Goal: Task Accomplishment & Management: Use online tool/utility

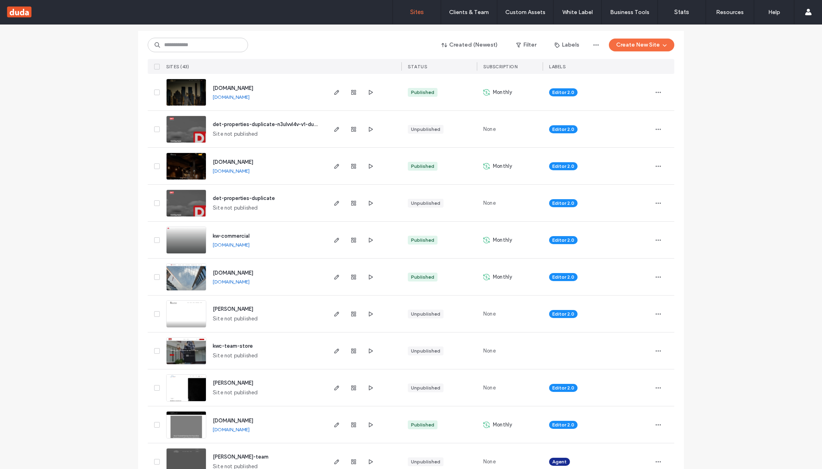
scroll to position [70, 0]
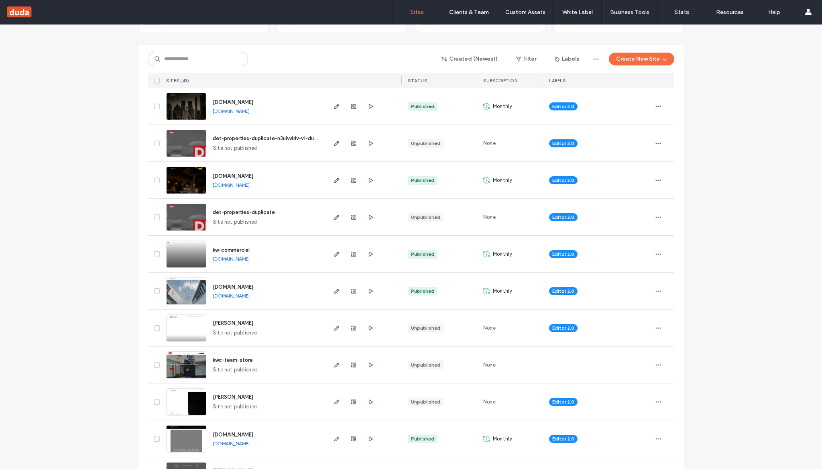
click at [226, 168] on div "[DOMAIN_NAME] [DOMAIN_NAME]" at bounding box center [265, 180] width 119 height 37
click at [226, 173] on span "[DOMAIN_NAME]" at bounding box center [233, 176] width 41 height 6
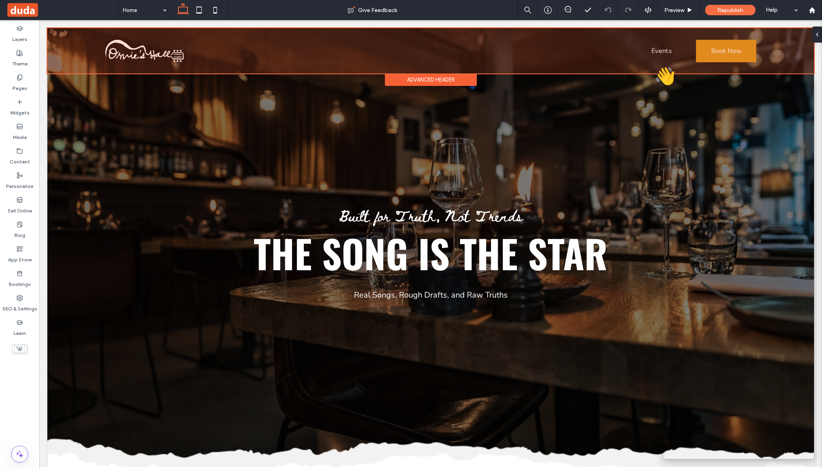
click at [620, 50] on div at bounding box center [430, 50] width 767 height 45
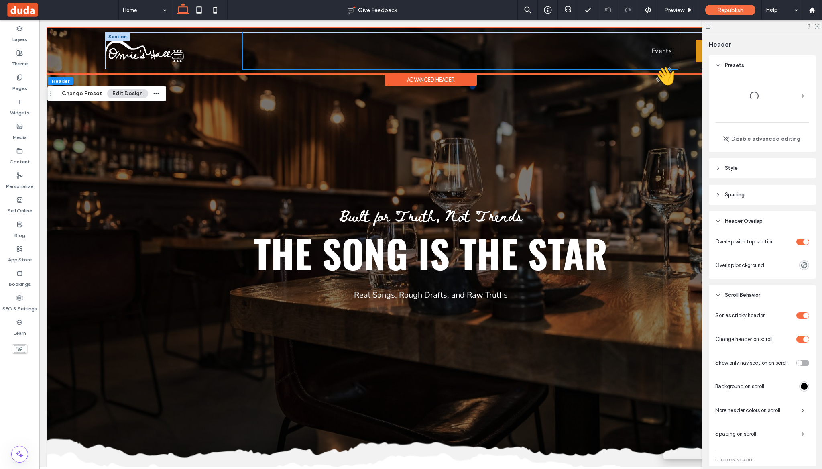
click at [664, 54] on span "Events" at bounding box center [662, 50] width 21 height 13
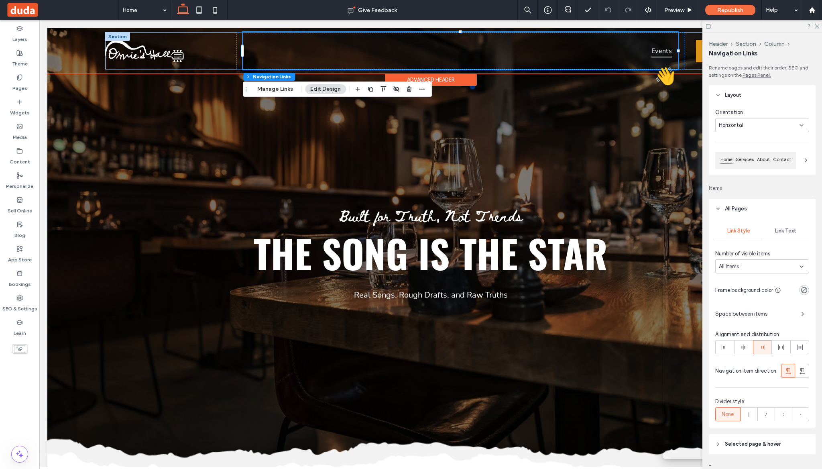
click at [664, 54] on span "Events" at bounding box center [662, 50] width 21 height 13
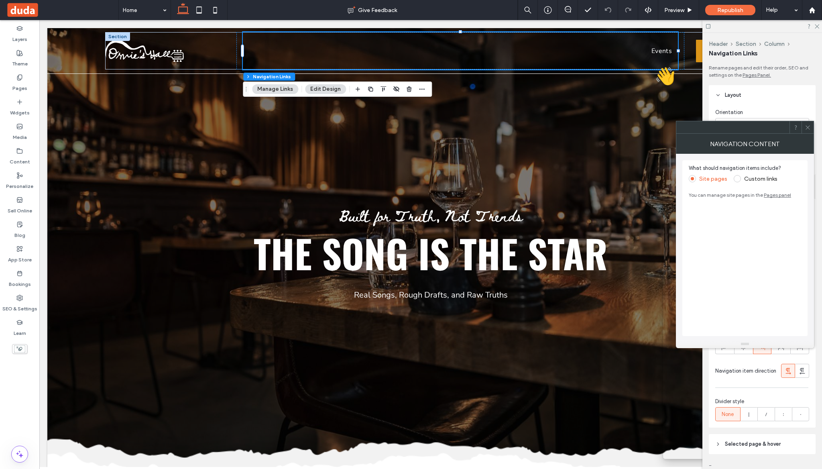
click at [748, 181] on label "Custom links" at bounding box center [760, 178] width 33 height 7
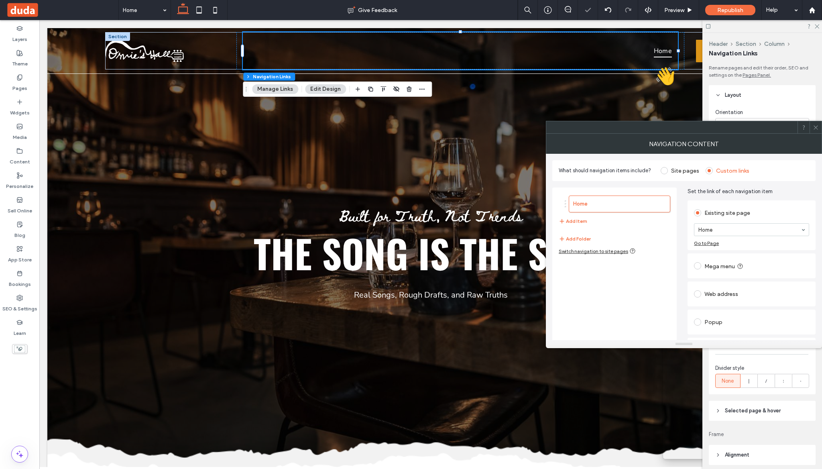
scroll to position [22, 0]
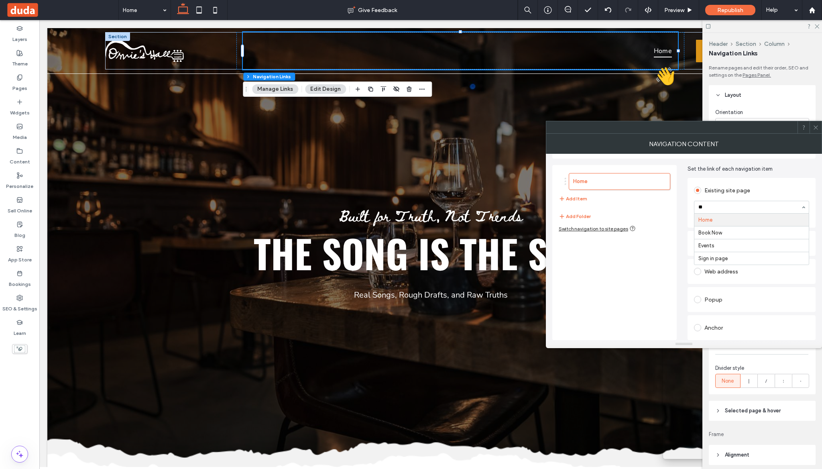
type input "***"
click at [22, 108] on label "Widgets" at bounding box center [20, 110] width 20 height 11
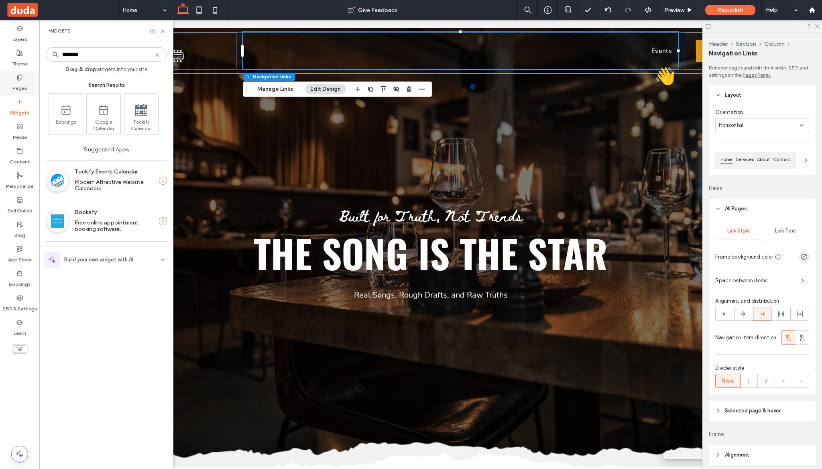
type input "********"
click at [20, 86] on label "Pages" at bounding box center [19, 86] width 15 height 11
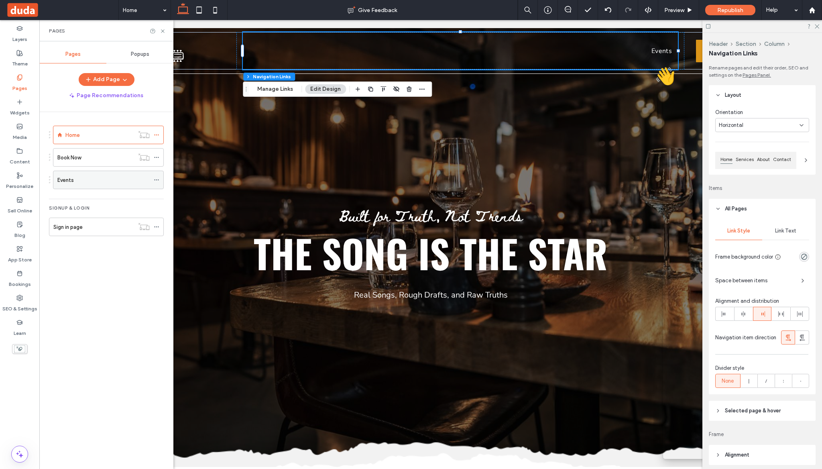
click at [102, 172] on div "Events" at bounding box center [103, 180] width 92 height 18
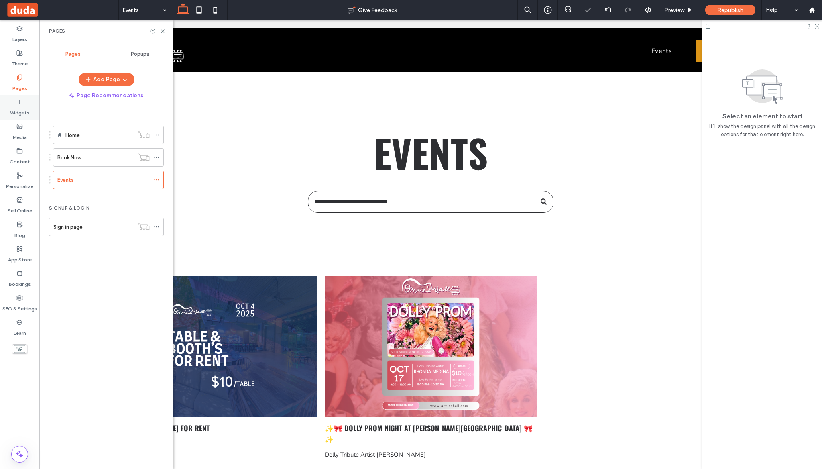
click at [21, 106] on label "Widgets" at bounding box center [20, 110] width 20 height 11
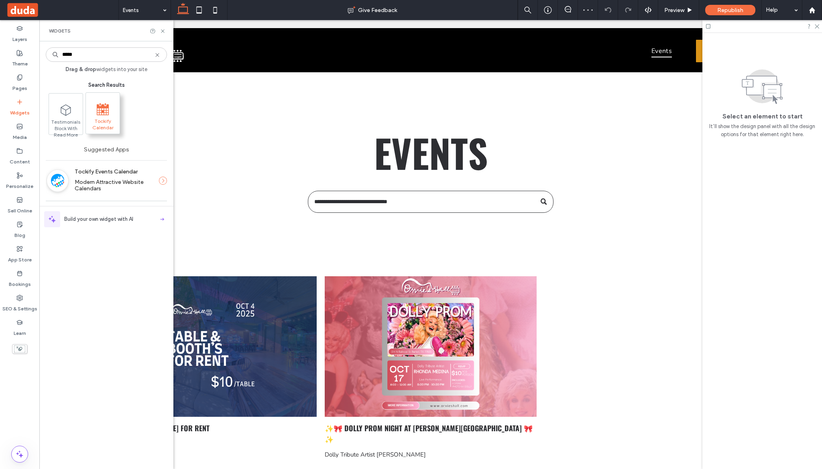
type input "*****"
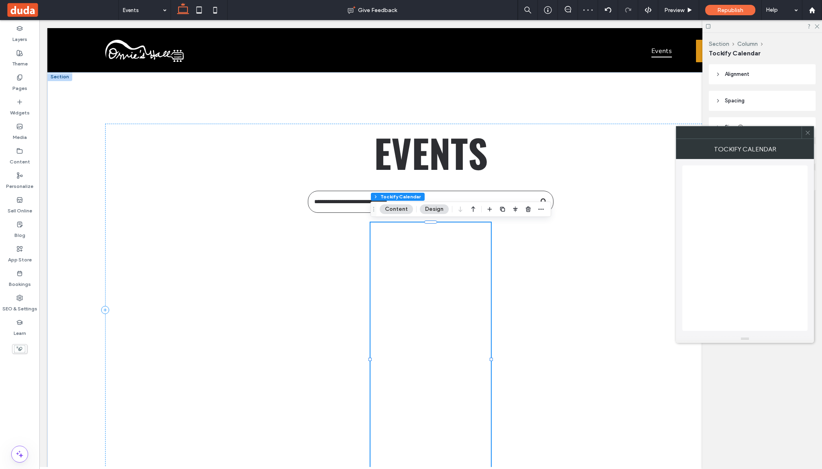
click at [810, 131] on icon at bounding box center [808, 133] width 6 height 6
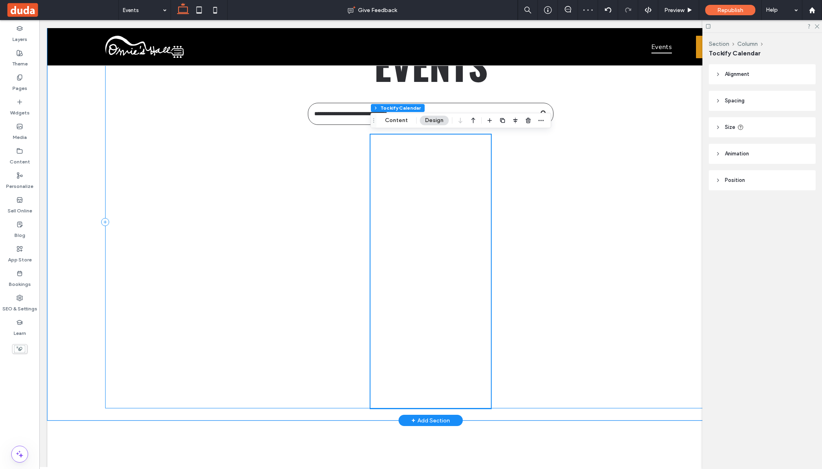
scroll to position [91, 0]
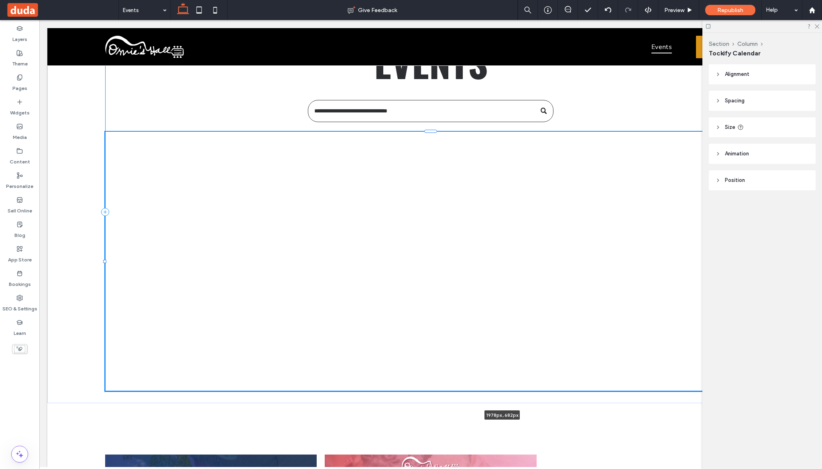
drag, startPoint x: 491, startPoint y: 267, endPoint x: 827, endPoint y: 271, distance: 336.8
click at [822, 271] on html "Events Book Now Section ABOUT THE EXPERIENCE UPCOMING SHOWS JOIN THE CIRCLE Sec…" at bounding box center [430, 416] width 783 height 975
type input "****"
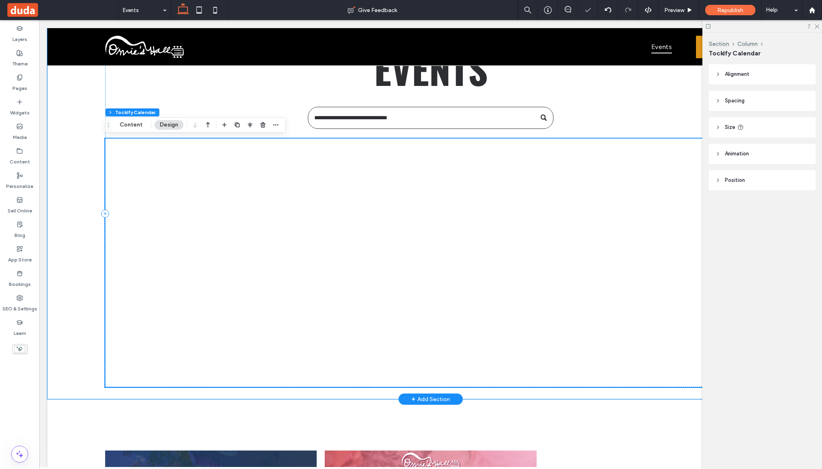
scroll to position [83, 0]
click at [285, 225] on div at bounding box center [430, 263] width 651 height 248
click at [222, 216] on div at bounding box center [430, 263] width 651 height 248
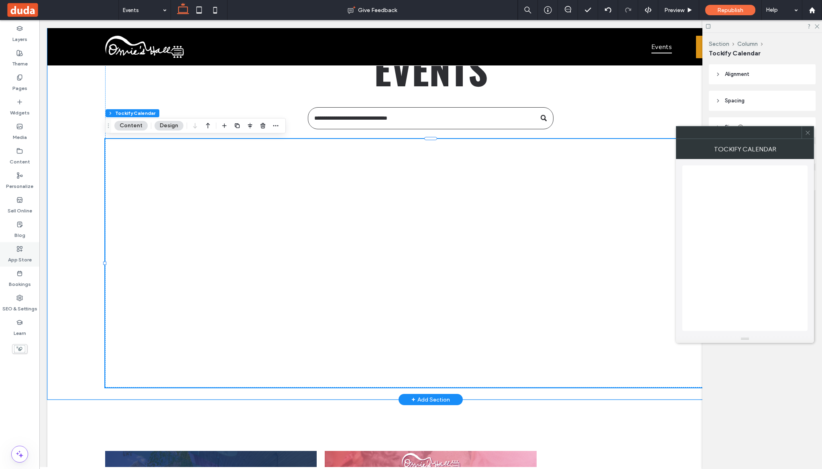
drag, startPoint x: 20, startPoint y: 252, endPoint x: 23, endPoint y: 248, distance: 4.3
click at [20, 252] on label "App Store" at bounding box center [20, 257] width 24 height 11
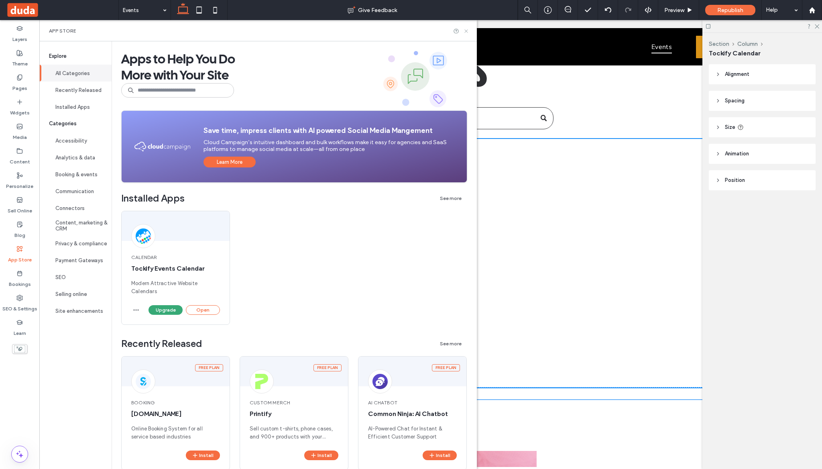
click at [465, 31] on icon at bounding box center [466, 31] width 6 height 6
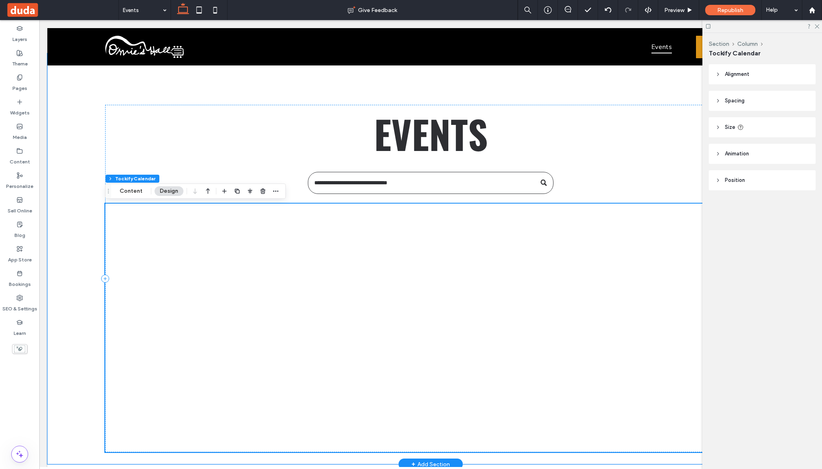
scroll to position [18, 0]
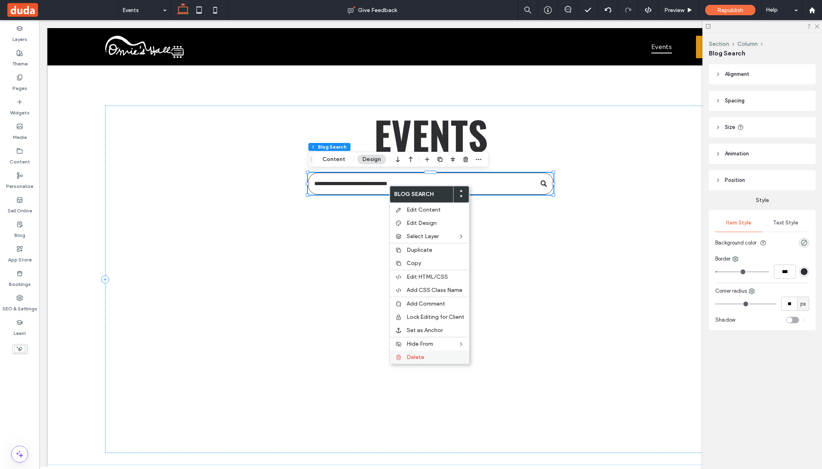
click at [426, 357] on label "Delete" at bounding box center [436, 357] width 58 height 7
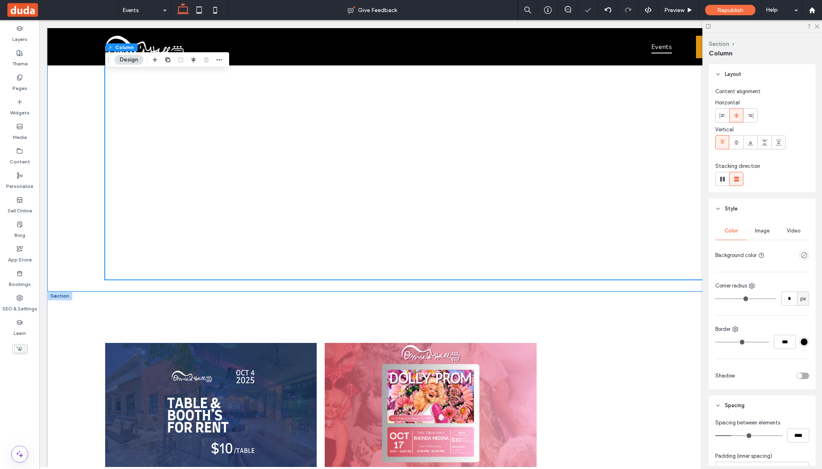
scroll to position [179, 0]
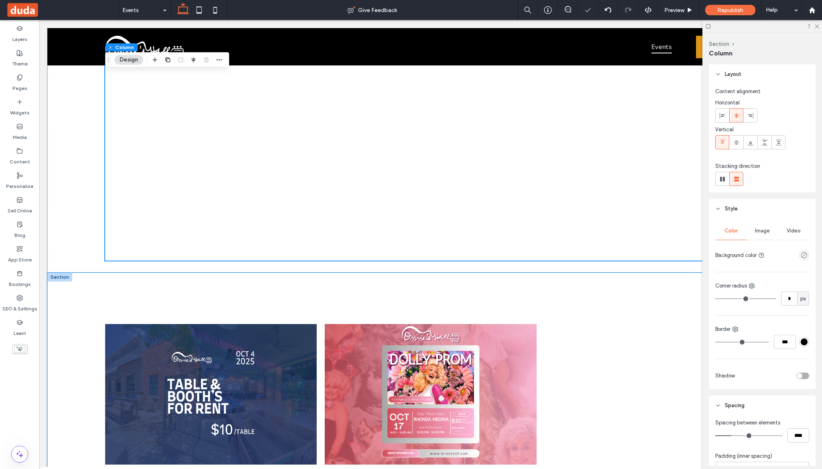
click at [87, 289] on div "Table & Booth's For Rent By Autumn Lane • September 18, 2025 Table & Booths for…" at bounding box center [430, 418] width 767 height 291
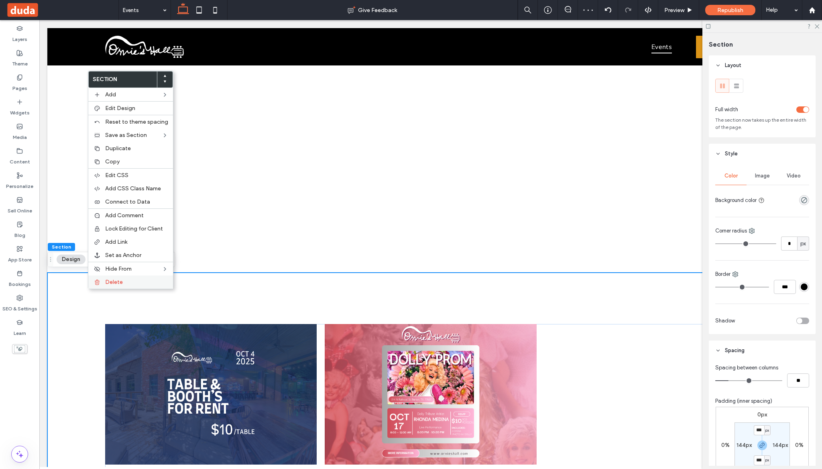
click at [124, 284] on label "Delete" at bounding box center [136, 282] width 63 height 7
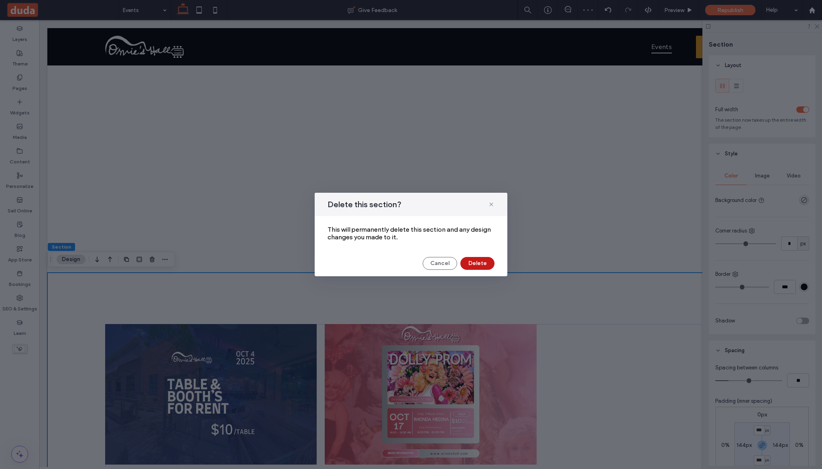
click at [488, 263] on button "Delete" at bounding box center [477, 263] width 34 height 13
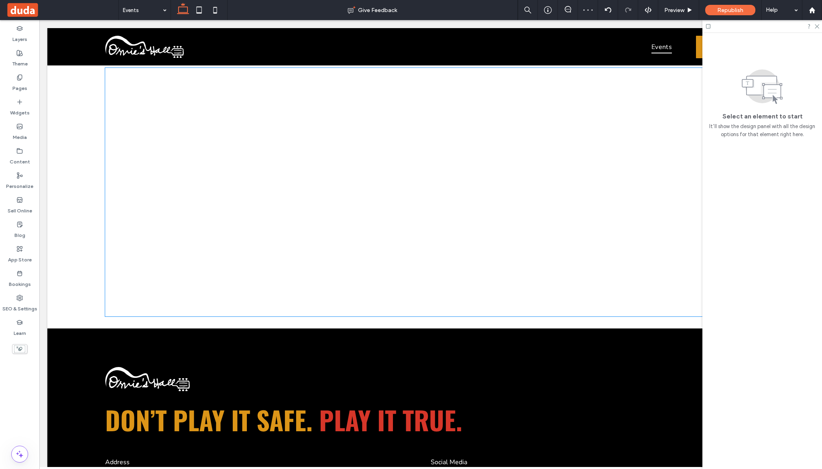
scroll to position [0, 0]
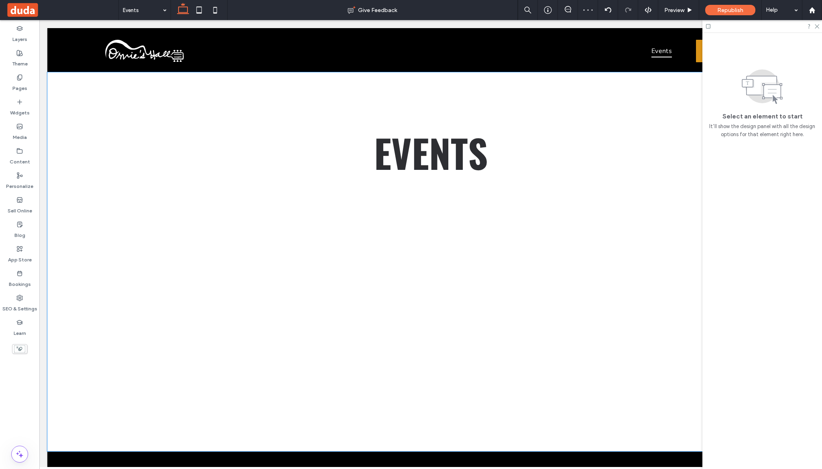
click at [466, 101] on div "events" at bounding box center [430, 261] width 767 height 379
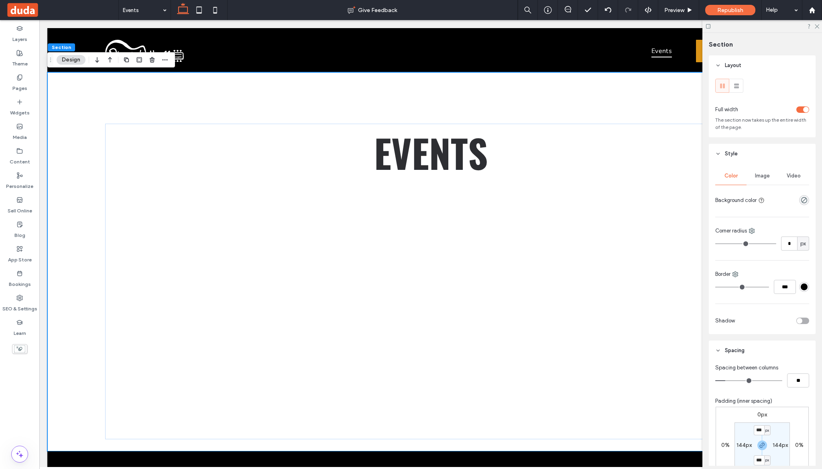
type input "***"
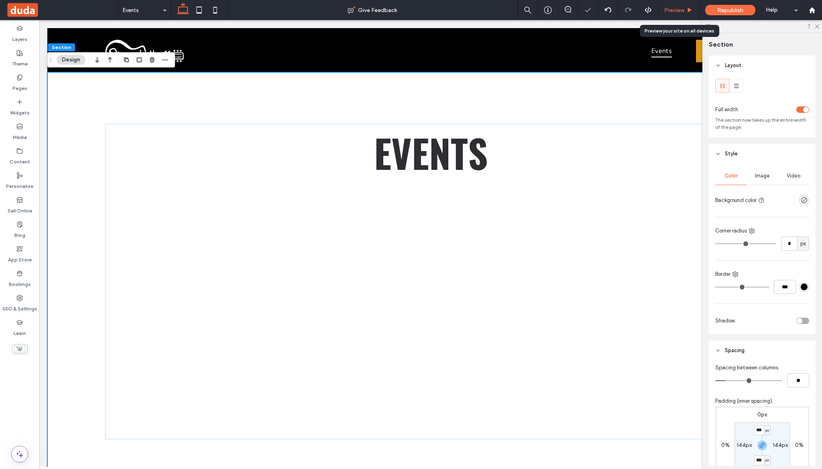
click at [682, 10] on span "Preview" at bounding box center [674, 10] width 20 height 7
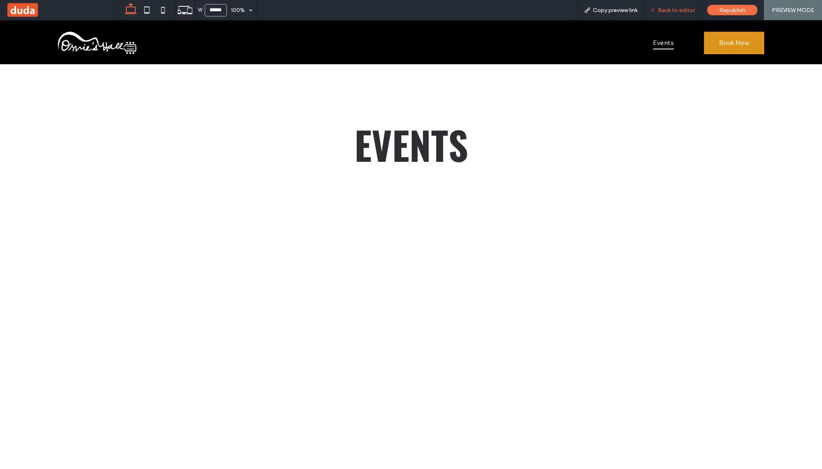
click at [674, 13] on span "Back to editor" at bounding box center [676, 10] width 37 height 7
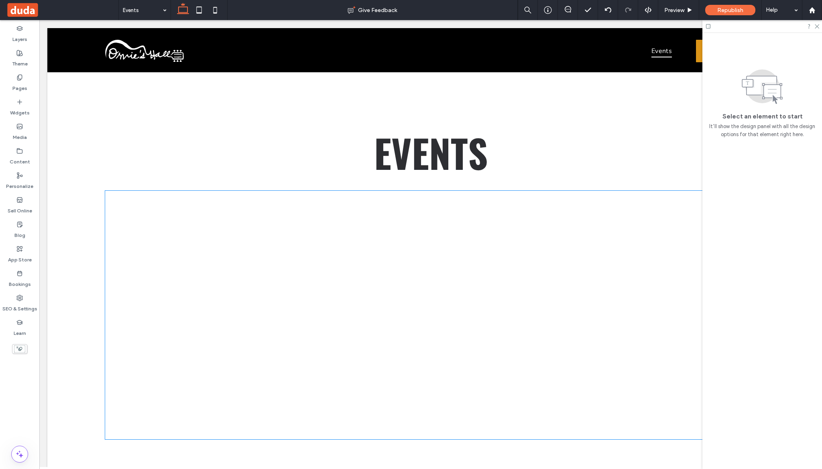
click at [442, 290] on div at bounding box center [430, 315] width 651 height 248
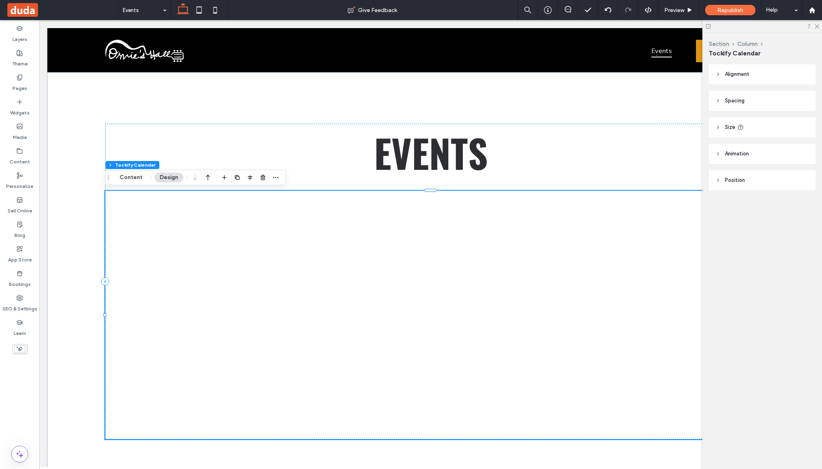
click at [748, 74] on span "Alignment" at bounding box center [737, 74] width 24 height 8
click at [749, 161] on div "Alignment Spacing Padding (inner spacing) 0px 0% 0px 0% * px 0px * px 0px Size …" at bounding box center [765, 155] width 112 height 182
click at [759, 152] on header "Size" at bounding box center [762, 151] width 107 height 20
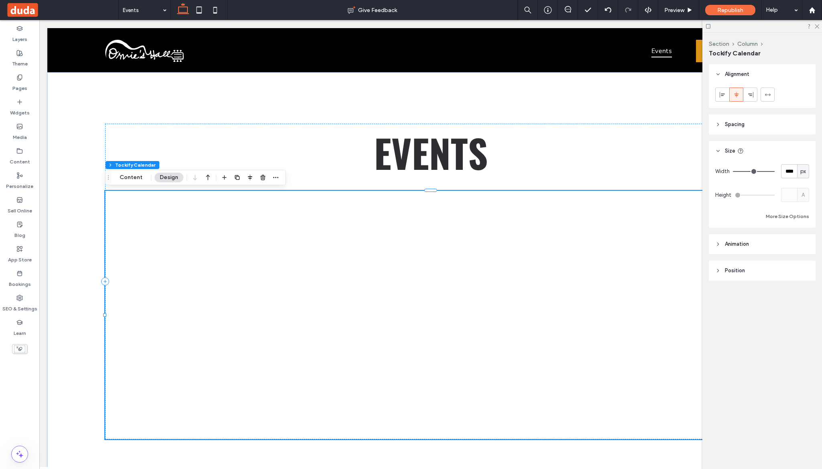
click at [753, 242] on header "Animation" at bounding box center [762, 244] width 107 height 20
click at [761, 299] on header "Position" at bounding box center [762, 304] width 107 height 20
click at [759, 126] on header "Spacing" at bounding box center [762, 124] width 107 height 20
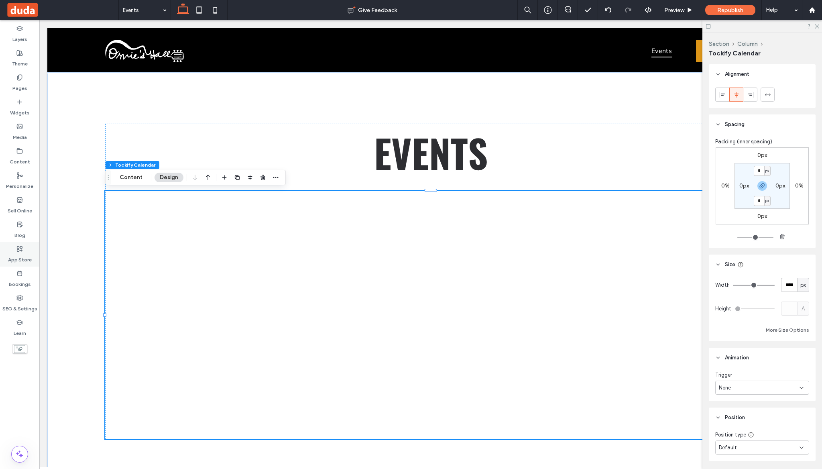
click at [20, 255] on label "App Store" at bounding box center [20, 257] width 24 height 11
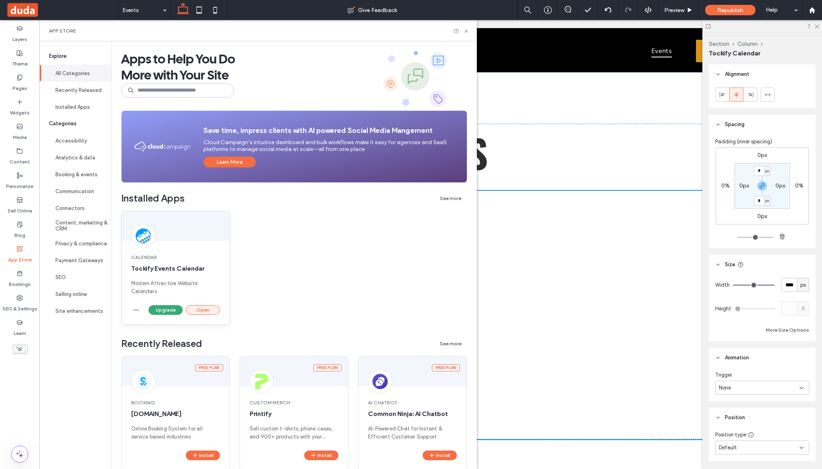
click at [205, 309] on button "Open" at bounding box center [203, 310] width 34 height 10
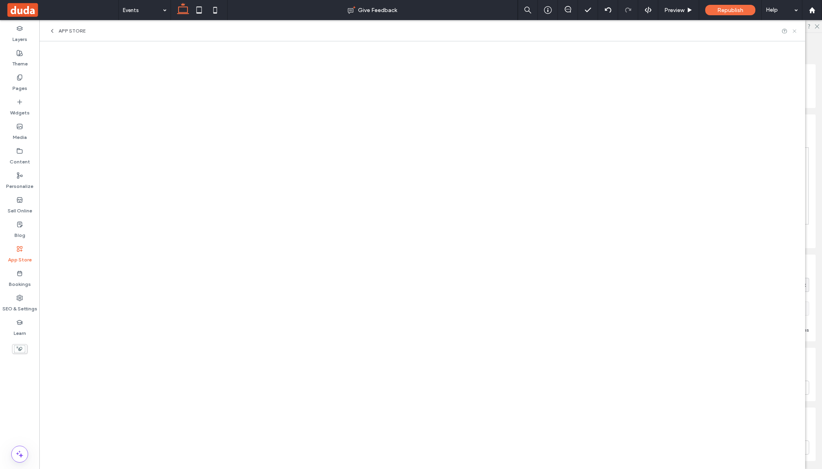
click at [795, 31] on icon at bounding box center [795, 31] width 6 height 6
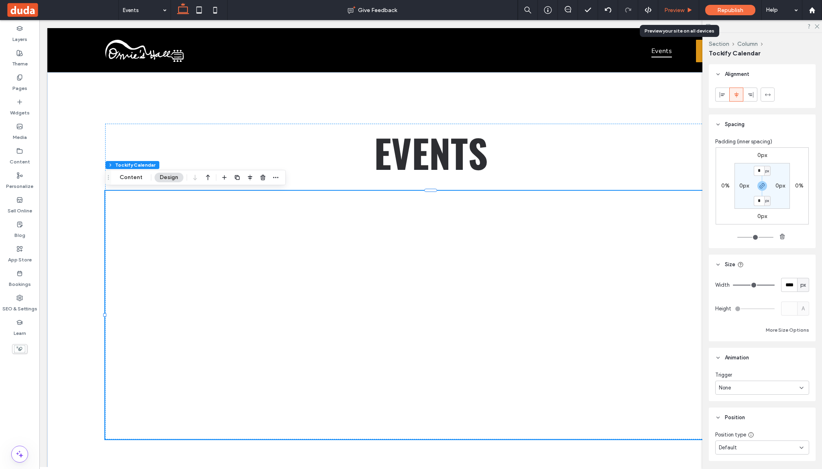
click at [680, 11] on span "Preview" at bounding box center [674, 10] width 20 height 7
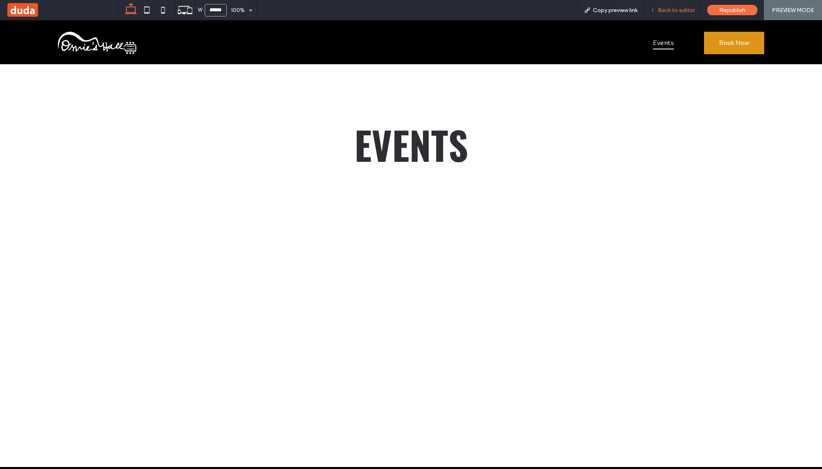
click at [680, 7] on span "Back to editor" at bounding box center [676, 10] width 37 height 7
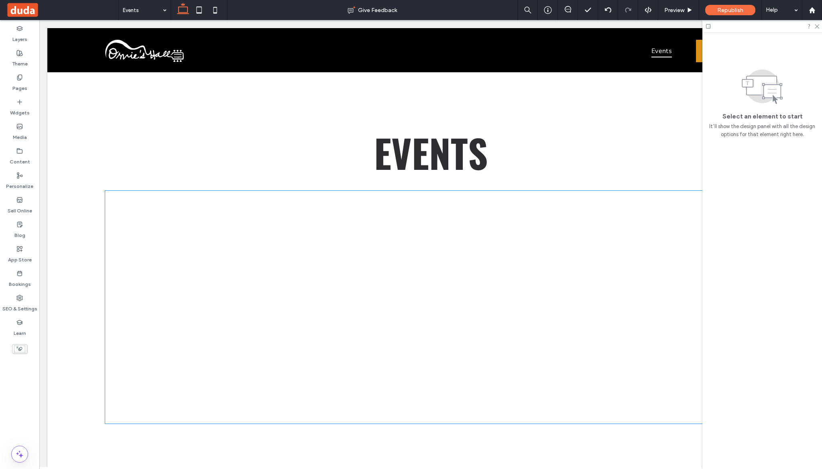
click at [423, 266] on div at bounding box center [430, 307] width 651 height 233
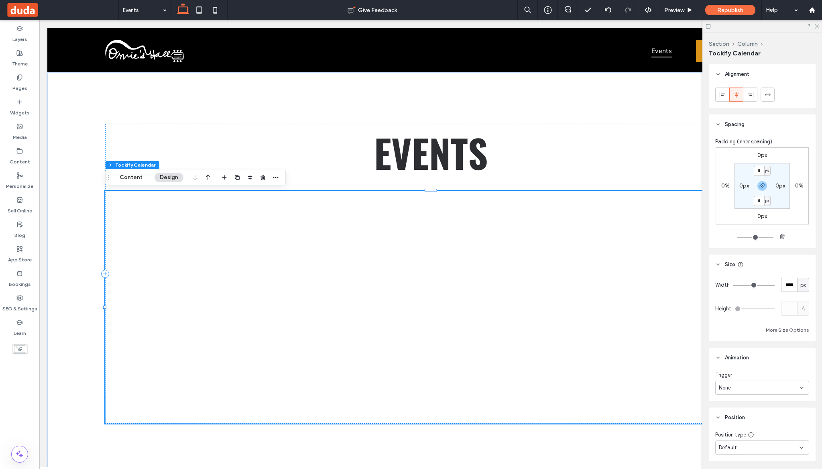
click at [286, 235] on div at bounding box center [430, 307] width 651 height 233
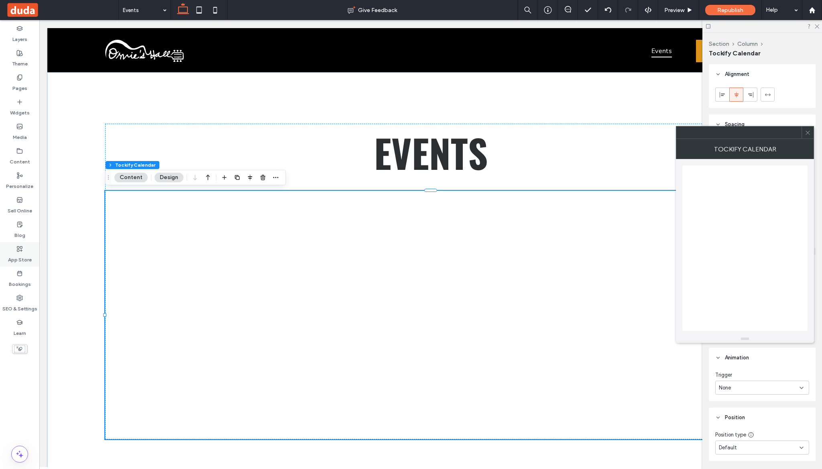
click at [25, 251] on div "App Store" at bounding box center [19, 254] width 39 height 24
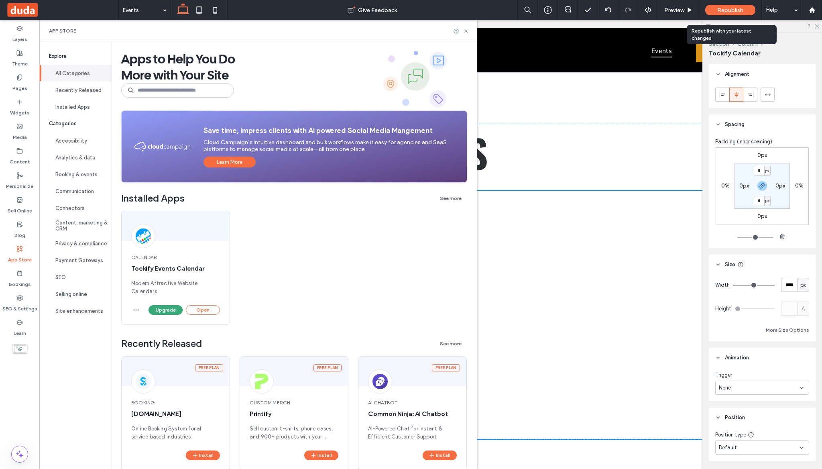
click at [743, 12] on span "Republish" at bounding box center [730, 10] width 26 height 7
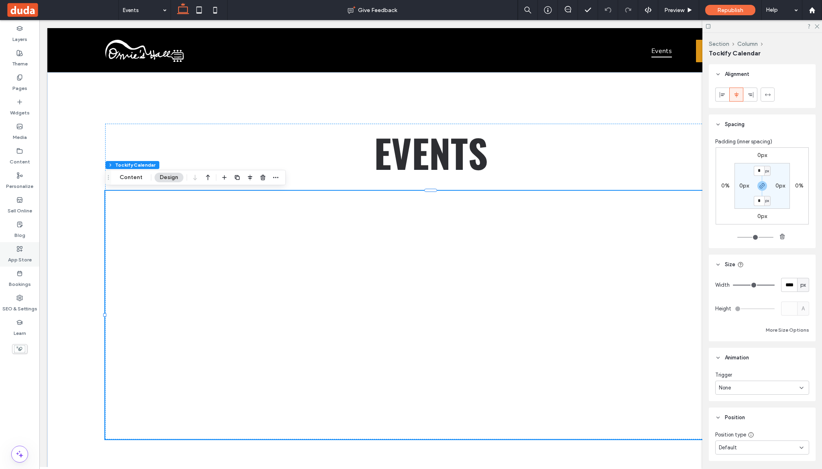
click at [20, 256] on label "App Store" at bounding box center [20, 257] width 24 height 11
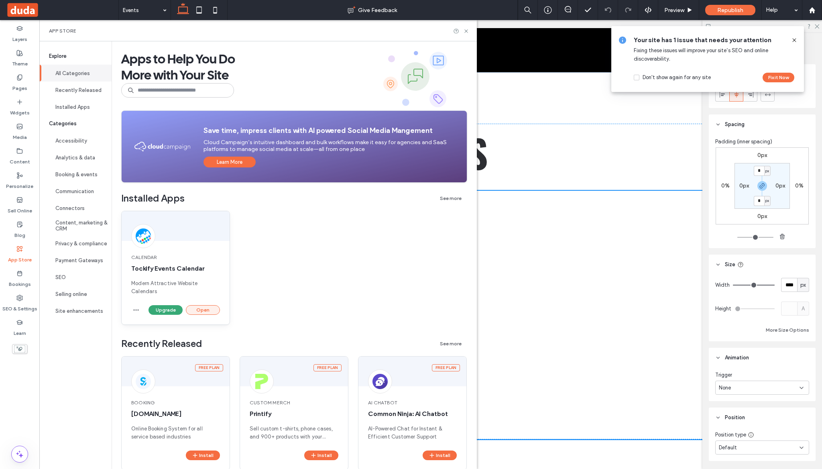
click at [215, 309] on button "Open" at bounding box center [203, 310] width 34 height 10
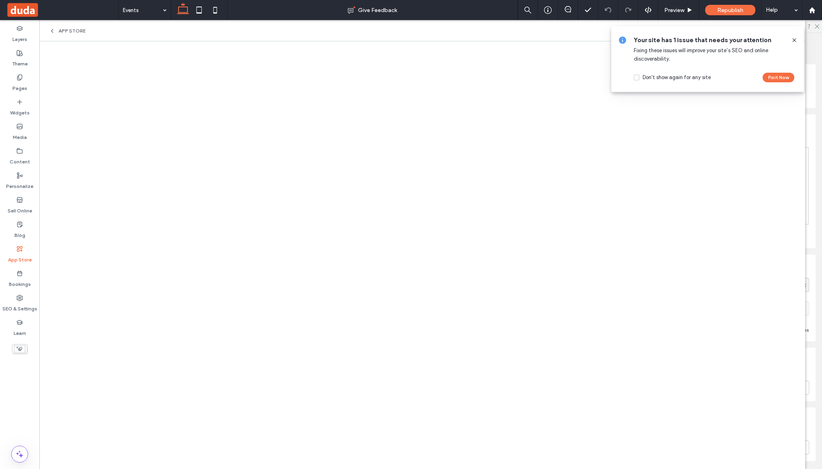
click at [793, 40] on icon at bounding box center [794, 40] width 6 height 6
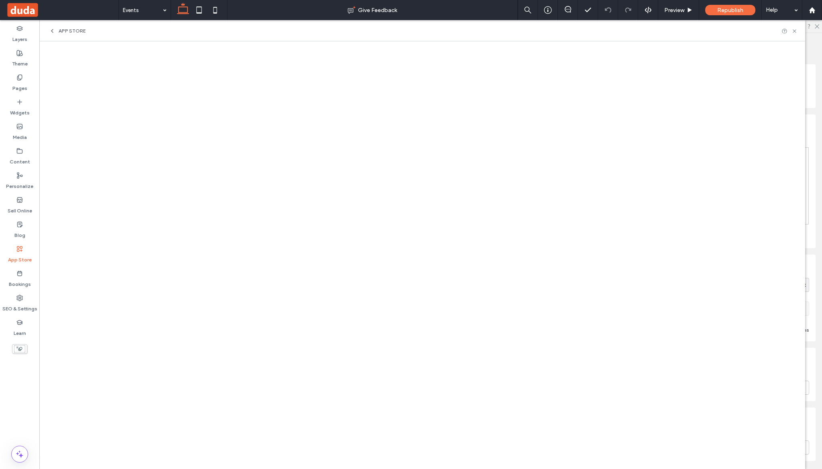
click at [58, 32] on div "App Store" at bounding box center [67, 31] width 37 height 6
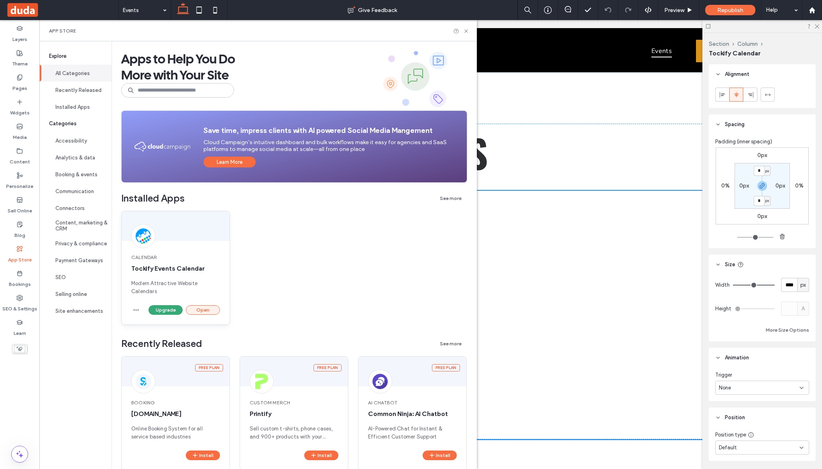
click at [210, 305] on button "Open" at bounding box center [203, 310] width 34 height 10
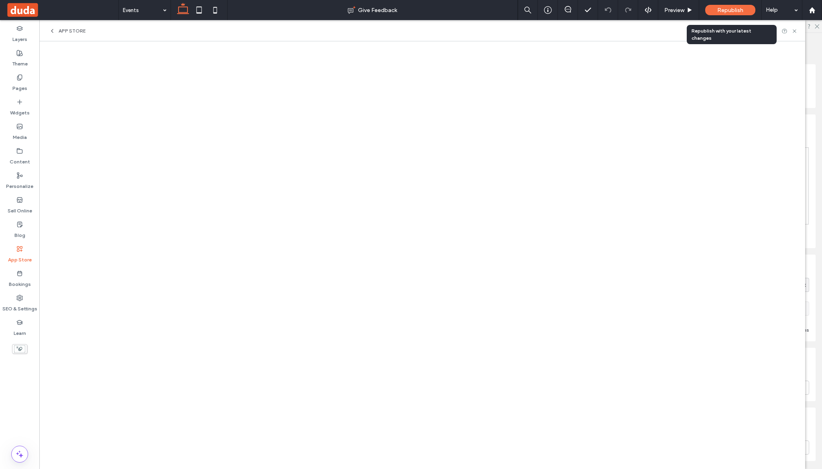
click at [731, 7] on span "Republish" at bounding box center [730, 10] width 26 height 7
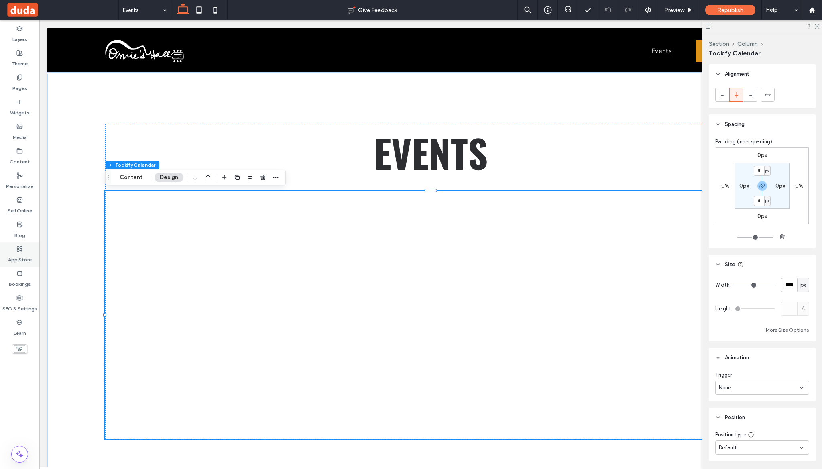
click at [18, 257] on label "App Store" at bounding box center [20, 257] width 24 height 11
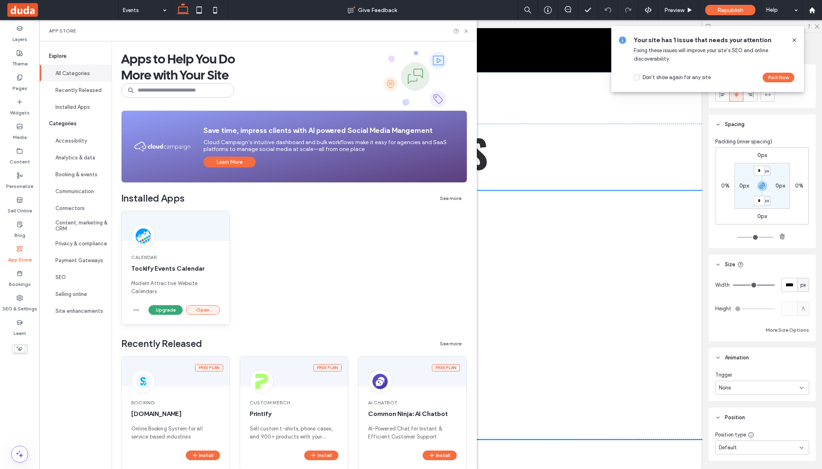
click at [205, 309] on button "Open" at bounding box center [203, 310] width 34 height 10
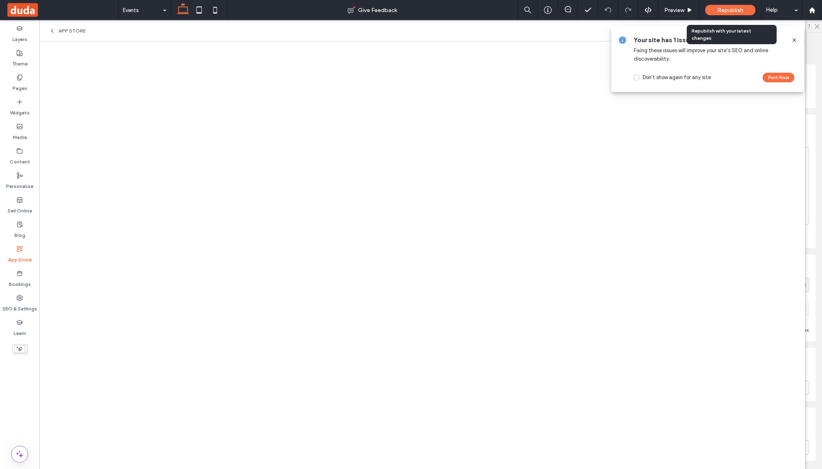
drag, startPoint x: 730, startPoint y: 10, endPoint x: 715, endPoint y: 10, distance: 15.3
click at [730, 10] on span "Republish" at bounding box center [730, 10] width 26 height 7
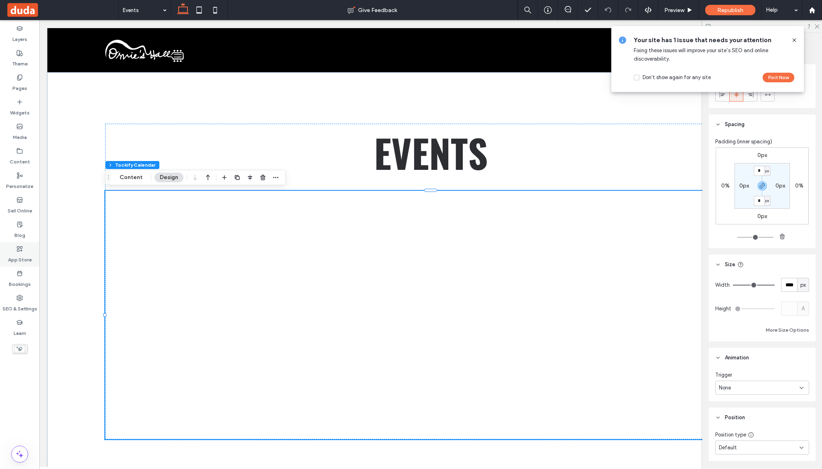
drag, startPoint x: 24, startPoint y: 252, endPoint x: 20, endPoint y: 250, distance: 4.9
click at [24, 252] on label "App Store" at bounding box center [20, 257] width 24 height 11
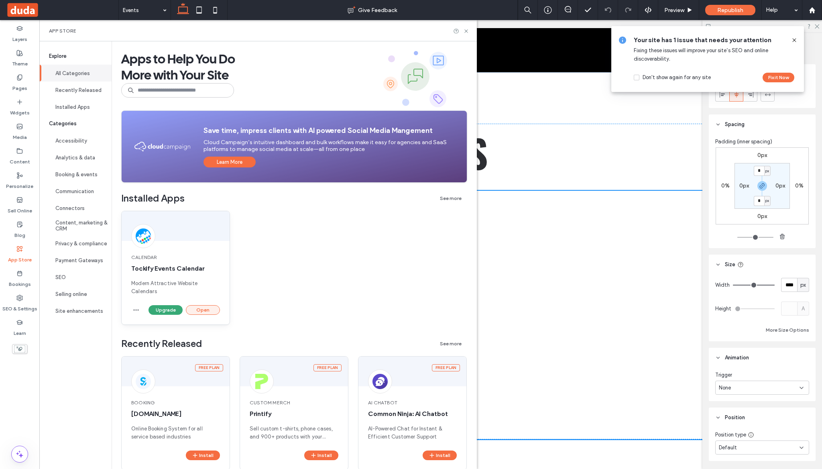
click at [208, 312] on button "Open" at bounding box center [203, 310] width 34 height 10
